Goal: Task Accomplishment & Management: Manage account settings

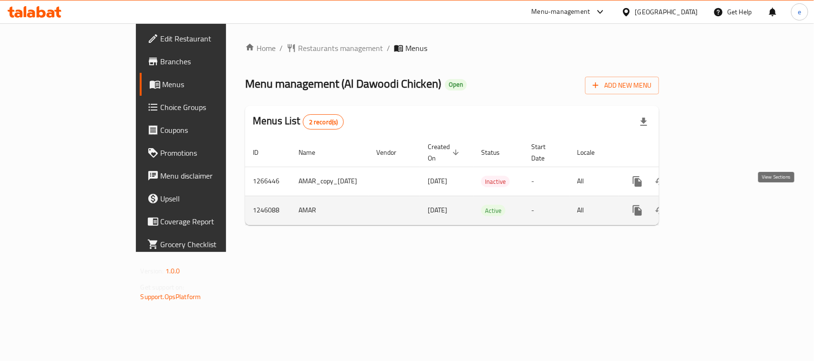
click at [710, 206] on icon "enhanced table" at bounding box center [706, 210] width 9 height 9
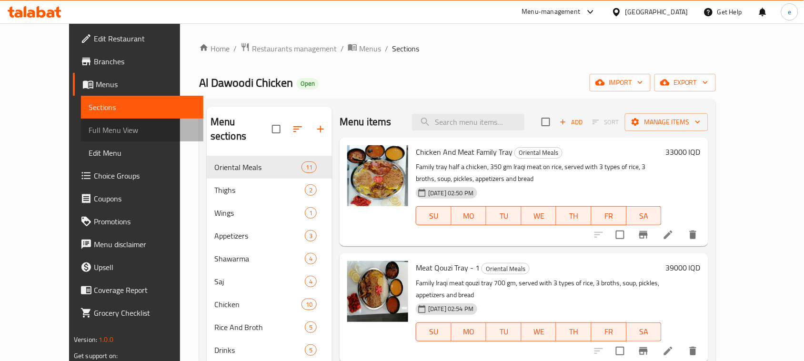
click at [81, 137] on link "Full Menu View" at bounding box center [142, 130] width 122 height 23
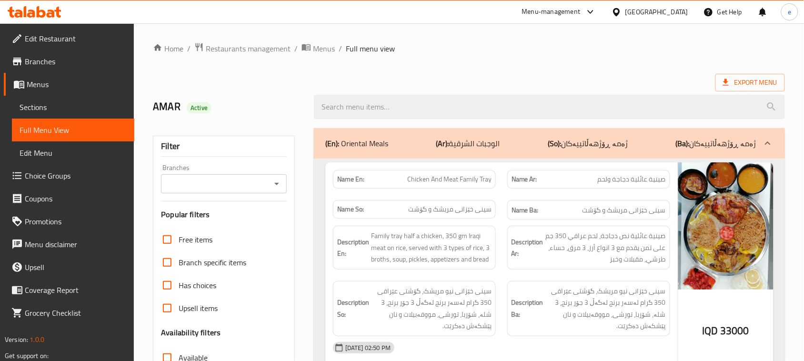
click at [276, 182] on icon "Open" at bounding box center [276, 183] width 11 height 11
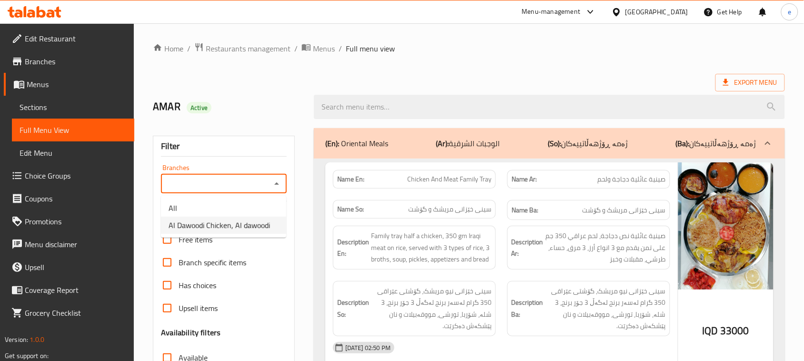
click at [233, 220] on span "Al Dawoodi Chicken, Al dawoodi" at bounding box center [220, 225] width 102 height 11
type input "Al Dawoodi Chicken, Al dawoodi"
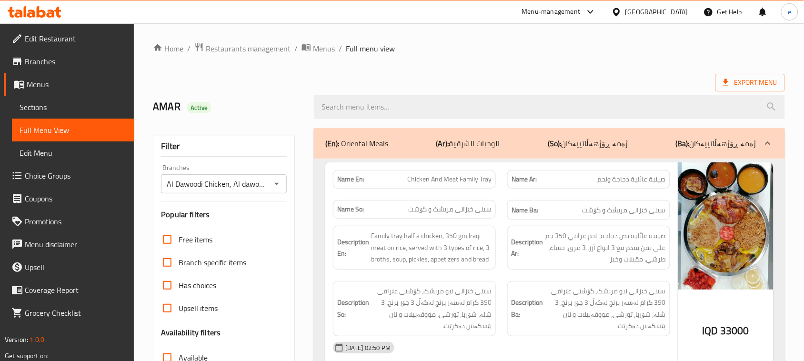
scroll to position [2040, 0]
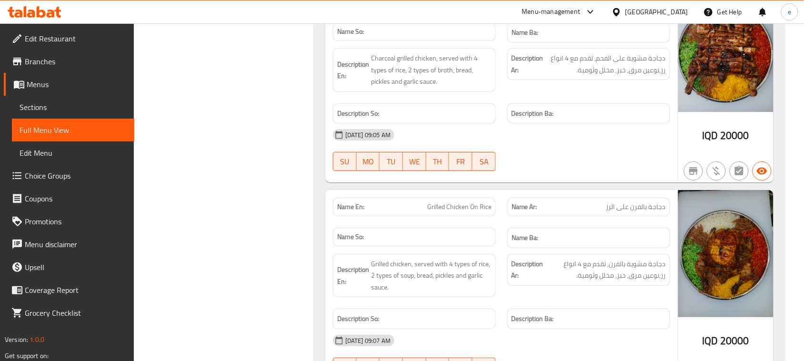
click at [461, 202] on span "Grilled Chicken On Rice" at bounding box center [459, 207] width 64 height 10
copy span "Grilled Chicken On Rice"
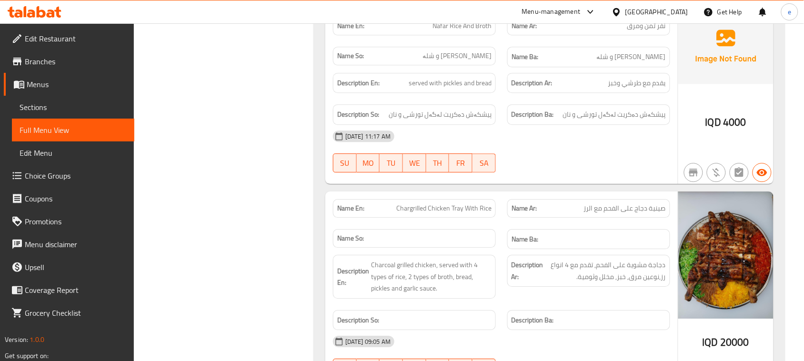
click at [425, 204] on span "Chargrilled Chicken Tray With Rice" at bounding box center [444, 209] width 95 height 10
copy span "Chargrilled Chicken Tray With Rice"
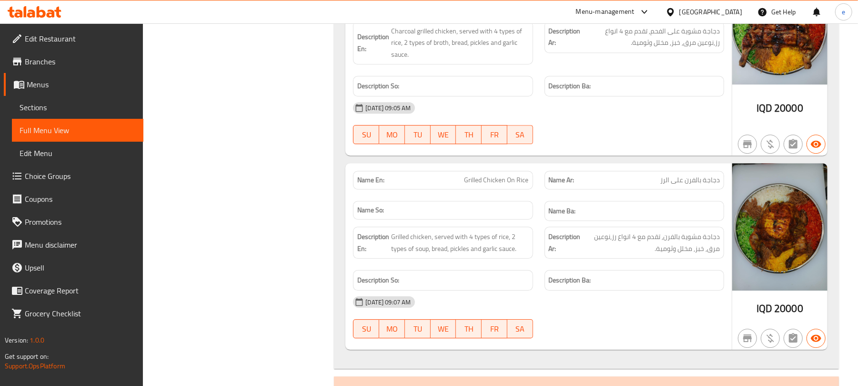
scroll to position [1802, 0]
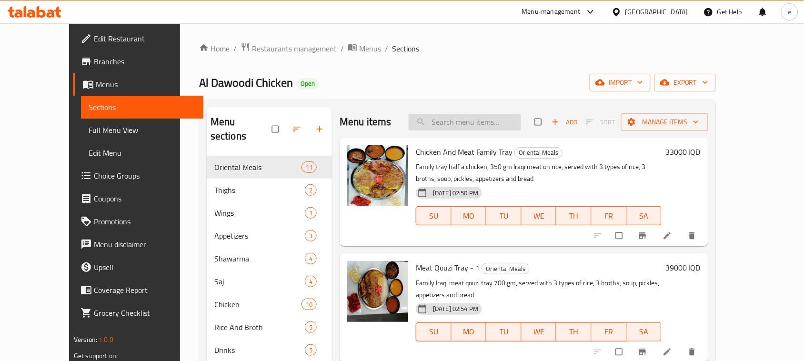
click at [474, 129] on input "search" at bounding box center [465, 122] width 112 height 17
paste input "Grilled Chicken On Rice"
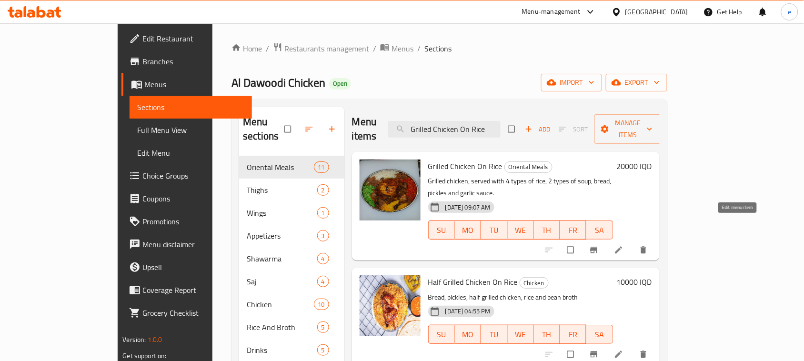
type input "Grilled Chicken On Rice"
click at [626, 245] on link at bounding box center [619, 250] width 11 height 10
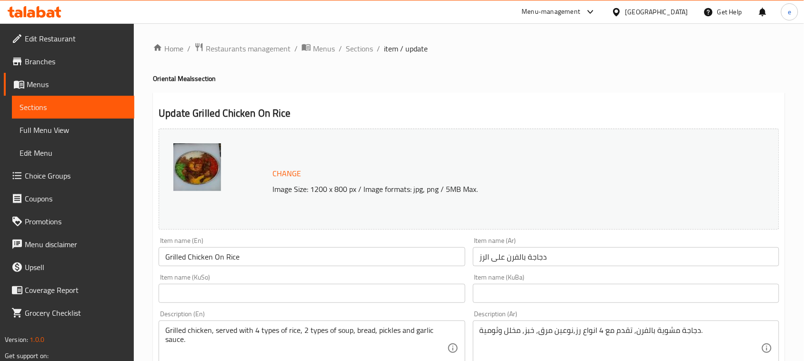
click at [61, 101] on link "Sections" at bounding box center [73, 107] width 122 height 23
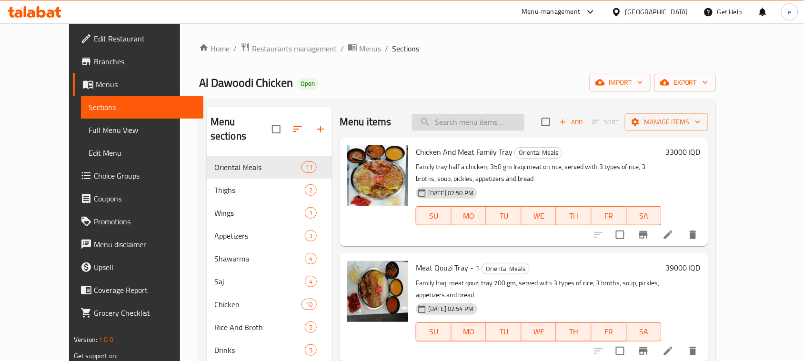
click at [477, 120] on input "search" at bounding box center [468, 122] width 112 height 17
paste input "Chargrilled Chicken Tray With Rice"
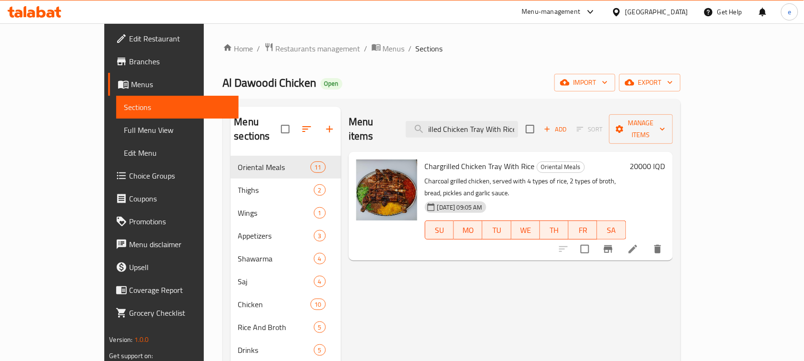
type input "Chargrilled Chicken Tray With Rice"
click at [647, 241] on li at bounding box center [633, 249] width 27 height 17
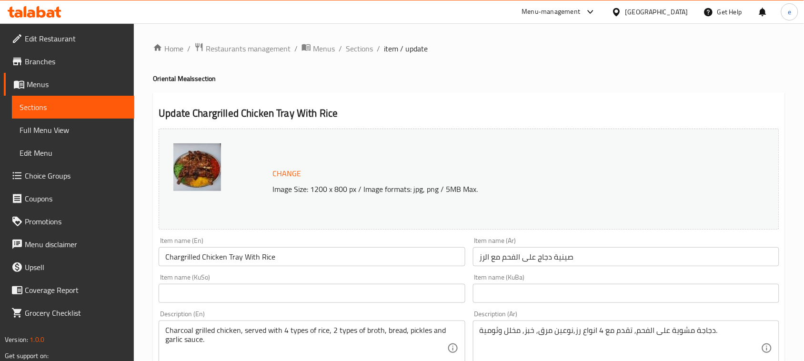
click at [74, 103] on span "Sections" at bounding box center [73, 107] width 107 height 11
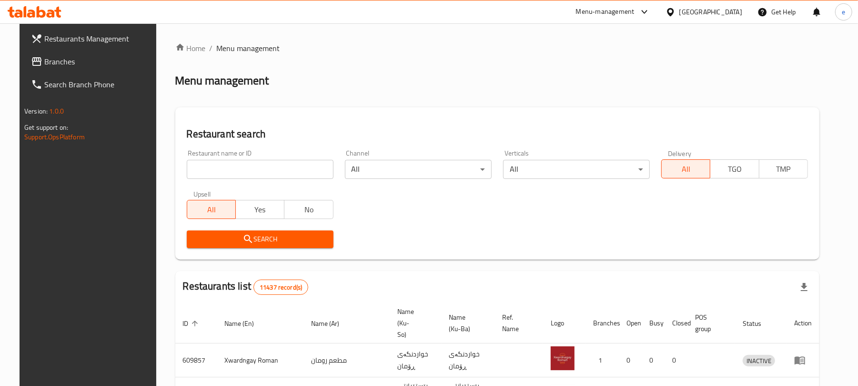
click at [244, 171] on input "search" at bounding box center [260, 169] width 147 height 19
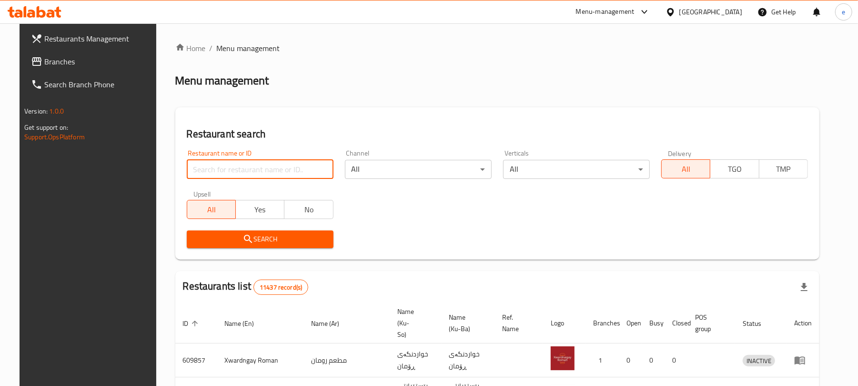
paste input "632409"
type input "632409"
click button "Search" at bounding box center [260, 239] width 147 height 18
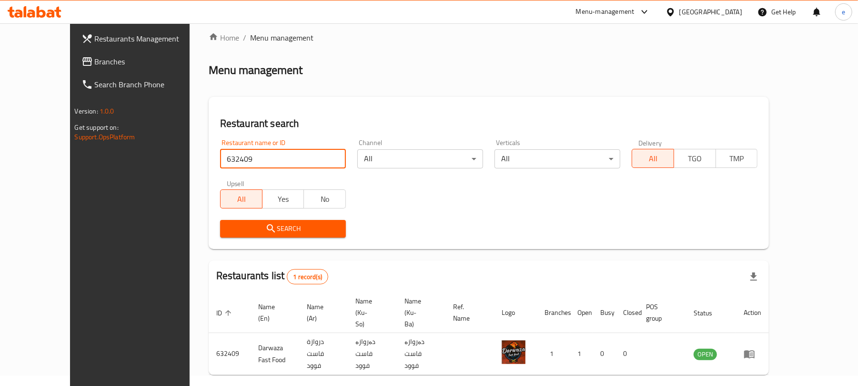
scroll to position [21, 0]
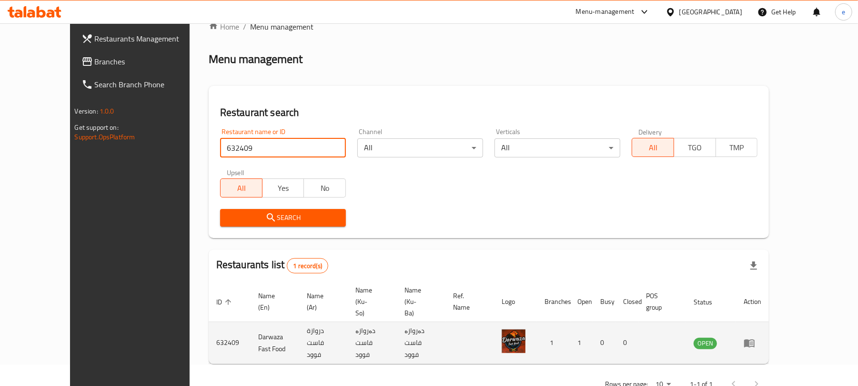
click at [755, 337] on icon "enhanced table" at bounding box center [749, 342] width 11 height 11
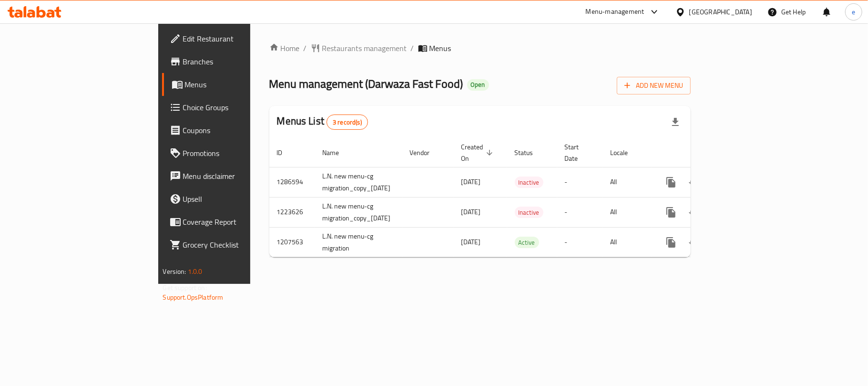
click at [183, 63] on span "Branches" at bounding box center [239, 61] width 112 height 11
